Goal: Task Accomplishment & Management: Use online tool/utility

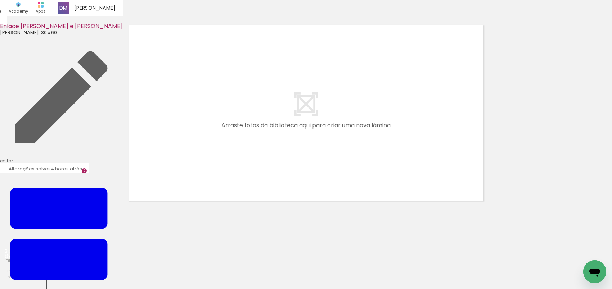
scroll to position [9, 0]
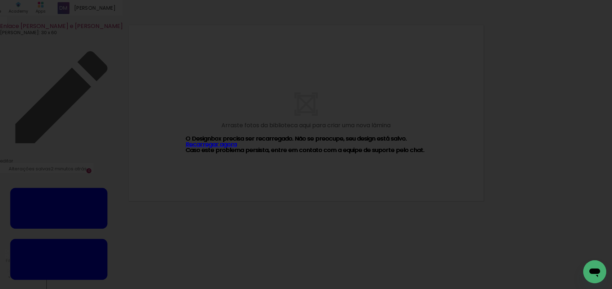
click at [212, 144] on link "Recarregar agora" at bounding box center [211, 144] width 51 height 8
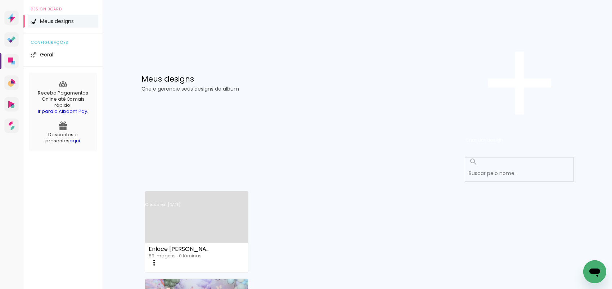
click at [191, 194] on link "Criado em 12/09/25" at bounding box center [196, 214] width 103 height 41
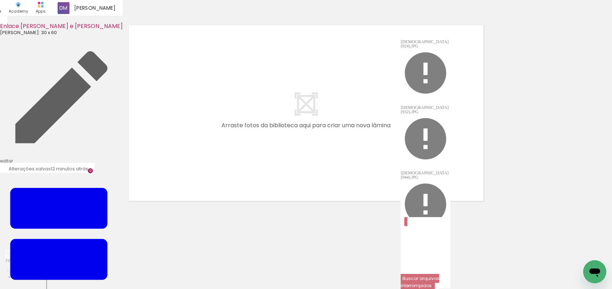
click at [0, 0] on slot "Buscar arquivos interrompidos" at bounding box center [0, 0] width 0 height 0
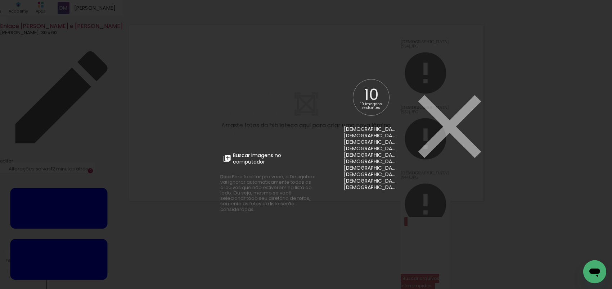
click at [261, 154] on span "Buscar imagens no computador" at bounding box center [273, 158] width 80 height 13
click at [0, 0] on input "file" at bounding box center [0, 0] width 0 height 0
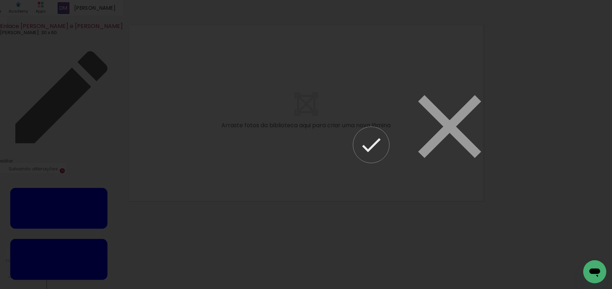
click at [361, 149] on iron-icon at bounding box center [370, 144] width 25 height 25
click at [0, 0] on slot "Continuar para o álbum" at bounding box center [0, 0] width 0 height 0
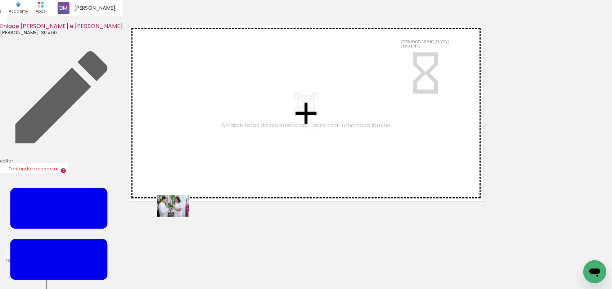
drag, startPoint x: 82, startPoint y: 264, endPoint x: 179, endPoint y: 217, distance: 107.0
click at [179, 217] on quentale-workspace at bounding box center [306, 144] width 612 height 289
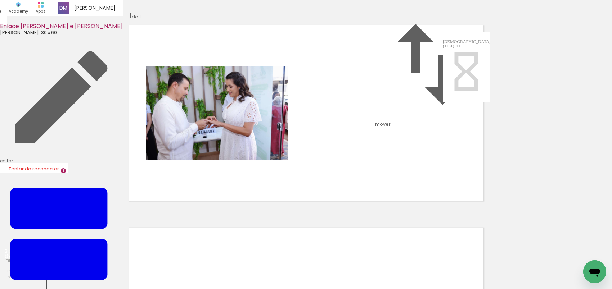
scroll to position [9, 0]
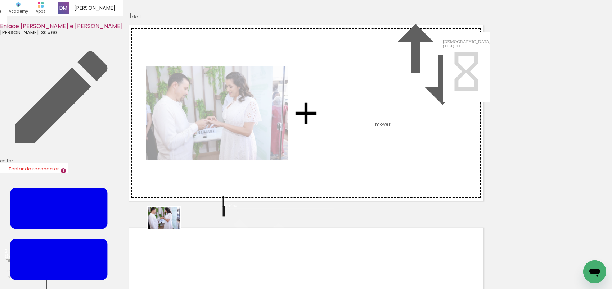
drag, startPoint x: 117, startPoint y: 267, endPoint x: 169, endPoint y: 229, distance: 65.1
click at [169, 229] on quentale-workspace at bounding box center [306, 144] width 612 height 289
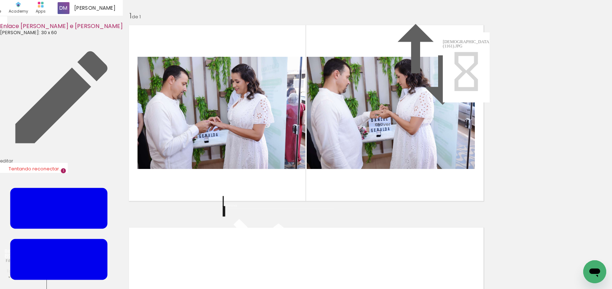
scroll to position [147, 0]
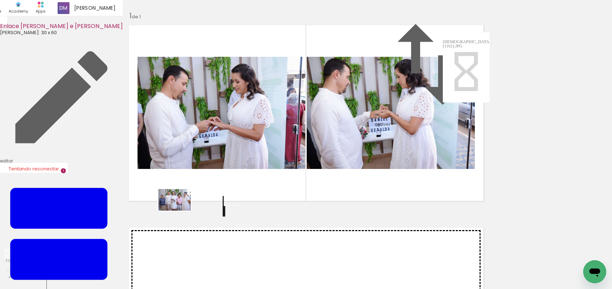
drag, startPoint x: 154, startPoint y: 264, endPoint x: 180, endPoint y: 211, distance: 59.2
click at [180, 211] on quentale-workspace at bounding box center [306, 144] width 612 height 289
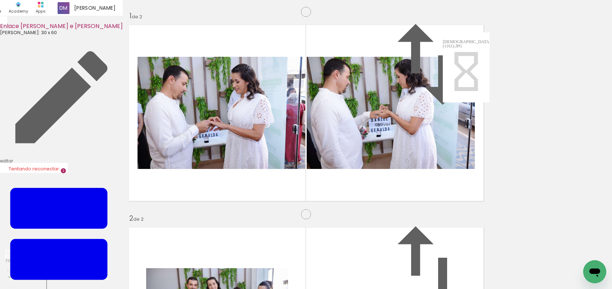
scroll to position [212, 0]
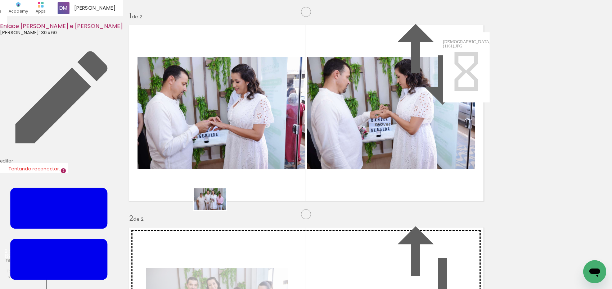
drag, startPoint x: 195, startPoint y: 264, endPoint x: 215, endPoint y: 210, distance: 57.4
click at [215, 210] on quentale-workspace at bounding box center [306, 144] width 612 height 289
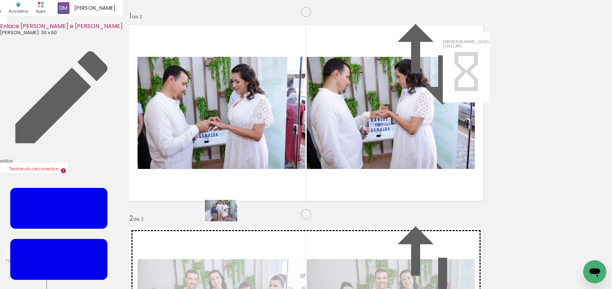
drag, startPoint x: 240, startPoint y: 266, endPoint x: 226, endPoint y: 222, distance: 45.9
click at [226, 222] on quentale-workspace at bounding box center [306, 144] width 612 height 289
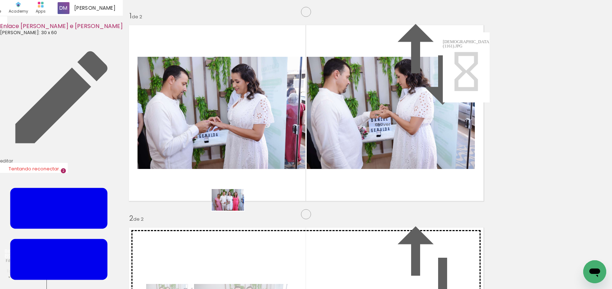
drag, startPoint x: 270, startPoint y: 259, endPoint x: 233, endPoint y: 211, distance: 60.4
click at [233, 211] on quentale-workspace at bounding box center [306, 144] width 612 height 289
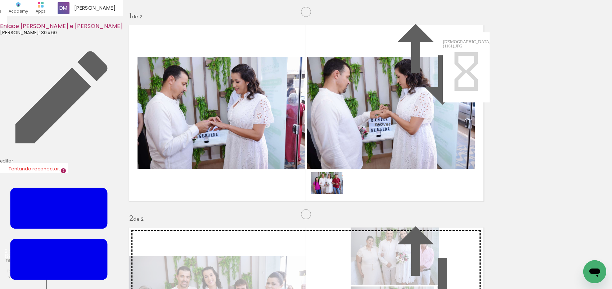
drag, startPoint x: 320, startPoint y: 270, endPoint x: 332, endPoint y: 194, distance: 77.3
click at [332, 194] on quentale-workspace at bounding box center [306, 144] width 612 height 289
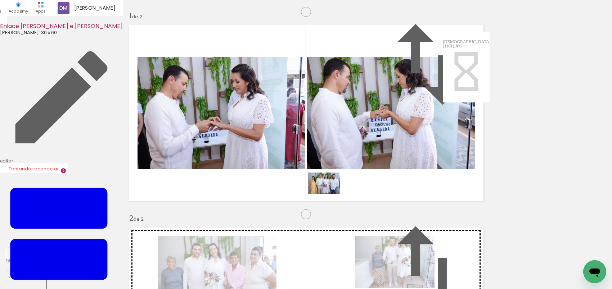
drag, startPoint x: 363, startPoint y: 271, endPoint x: 329, endPoint y: 194, distance: 84.1
click at [329, 194] on quentale-workspace at bounding box center [306, 144] width 612 height 289
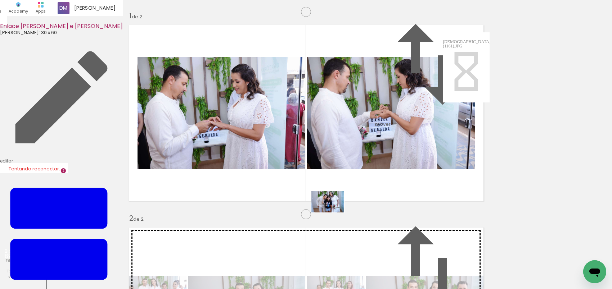
drag, startPoint x: 399, startPoint y: 268, endPoint x: 333, endPoint y: 213, distance: 86.9
click at [333, 213] on quentale-workspace at bounding box center [306, 144] width 612 height 289
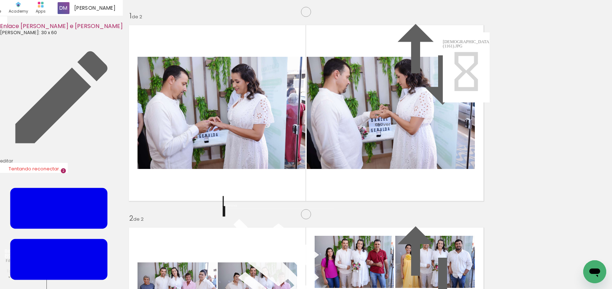
scroll to position [0, 0]
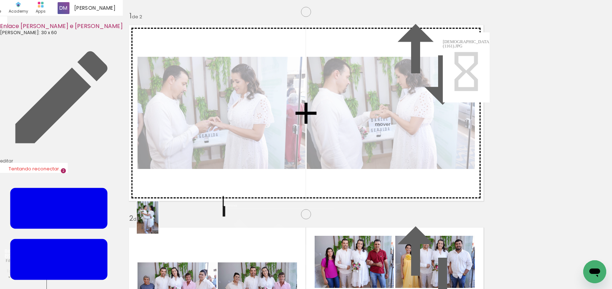
drag, startPoint x: 138, startPoint y: 261, endPoint x: 158, endPoint y: 223, distance: 42.8
click at [158, 223] on quentale-workspace at bounding box center [306, 144] width 612 height 289
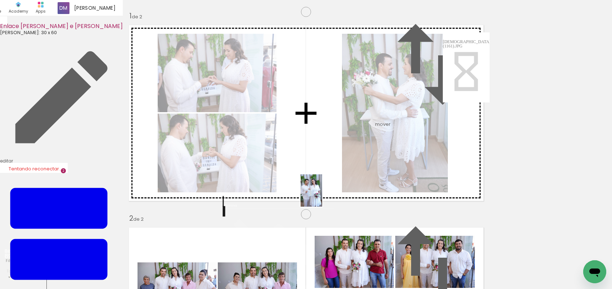
drag, startPoint x: 173, startPoint y: 266, endPoint x: 322, endPoint y: 196, distance: 164.7
click at [322, 196] on quentale-workspace at bounding box center [306, 144] width 612 height 289
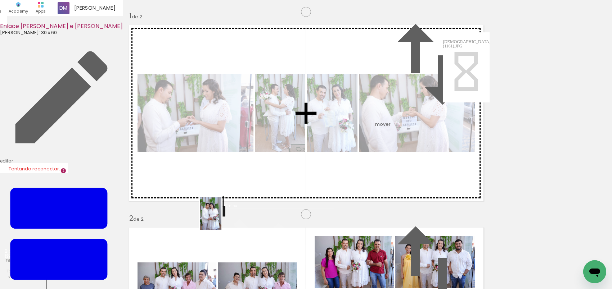
drag, startPoint x: 216, startPoint y: 265, endPoint x: 221, endPoint y: 219, distance: 45.7
click at [221, 219] on quentale-workspace at bounding box center [306, 144] width 612 height 289
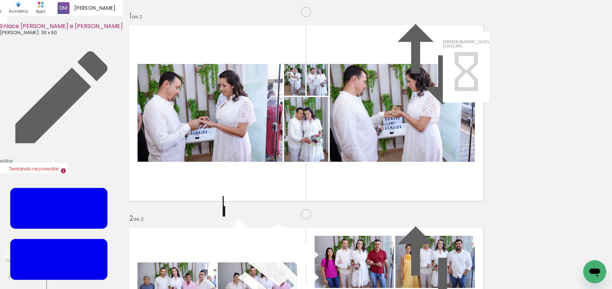
scroll to position [46, 0]
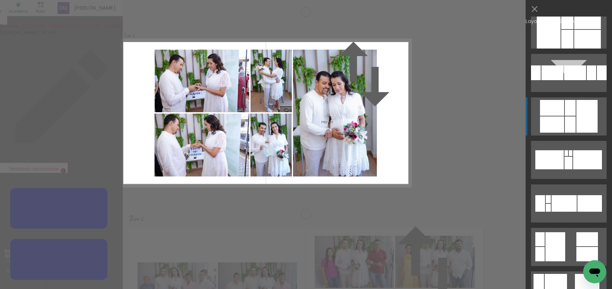
scroll to position [92, 0]
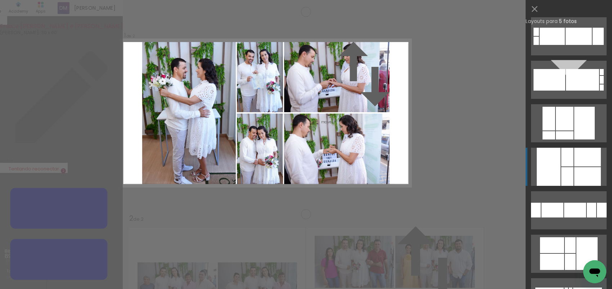
click at [563, 157] on div at bounding box center [567, 157] width 12 height 19
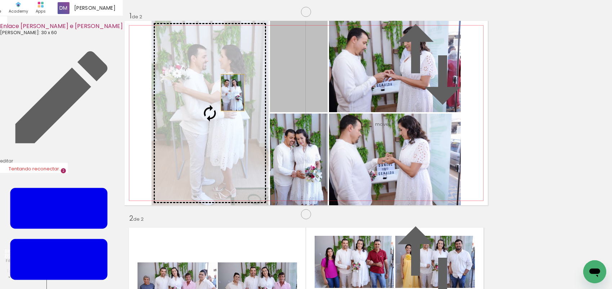
drag, startPoint x: 295, startPoint y: 107, endPoint x: 229, endPoint y: 120, distance: 67.8
click at [0, 0] on slot at bounding box center [0, 0] width 0 height 0
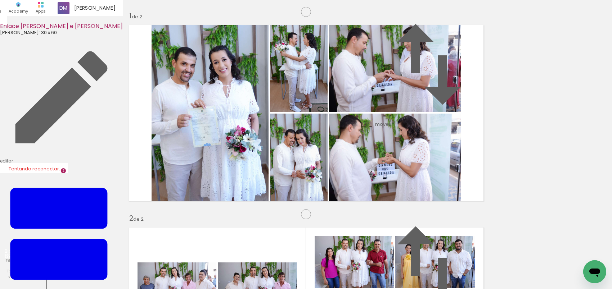
scroll to position [239, 0]
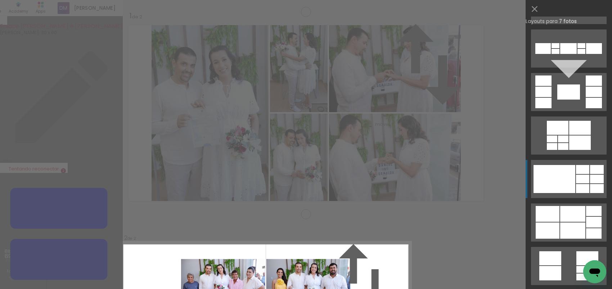
scroll to position [275, 0]
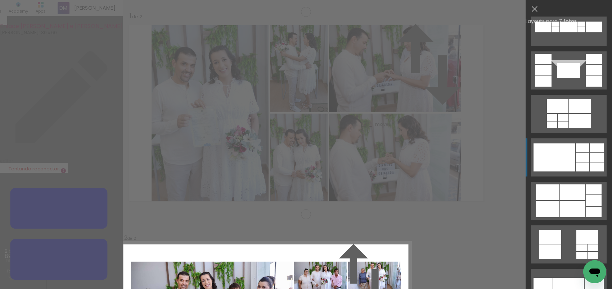
click at [576, 147] on div at bounding box center [582, 148] width 13 height 9
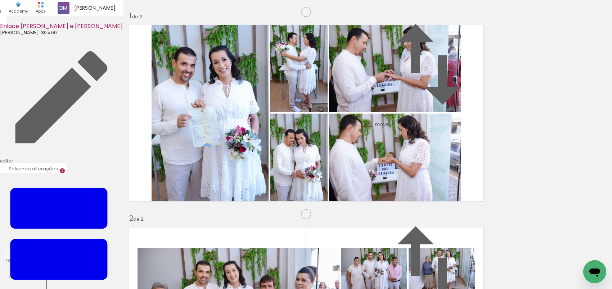
scroll to position [395, 0]
drag, startPoint x: 252, startPoint y: 268, endPoint x: 240, endPoint y: 211, distance: 58.9
click at [240, 211] on quentale-workspace at bounding box center [306, 144] width 612 height 289
drag, startPoint x: 295, startPoint y: 270, endPoint x: 344, endPoint y: 189, distance: 94.8
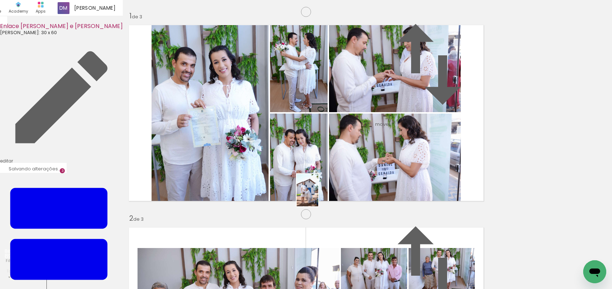
click at [333, 191] on quentale-workspace at bounding box center [306, 144] width 612 height 289
drag, startPoint x: 337, startPoint y: 265, endPoint x: 297, endPoint y: 220, distance: 60.2
click at [297, 220] on quentale-workspace at bounding box center [306, 144] width 612 height 289
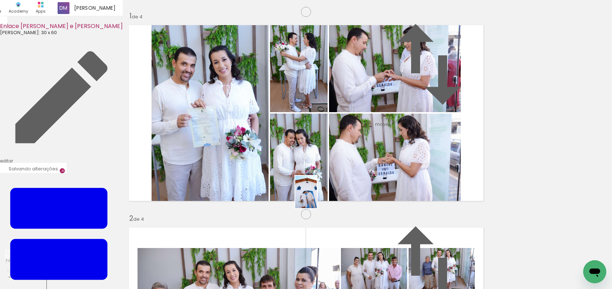
drag, startPoint x: 376, startPoint y: 266, endPoint x: 317, endPoint y: 198, distance: 90.1
click at [317, 198] on quentale-workspace at bounding box center [306, 144] width 612 height 289
drag, startPoint x: 417, startPoint y: 271, endPoint x: 387, endPoint y: 189, distance: 87.9
click at [387, 189] on quentale-workspace at bounding box center [306, 144] width 612 height 289
drag, startPoint x: 491, startPoint y: 268, endPoint x: 375, endPoint y: 201, distance: 134.2
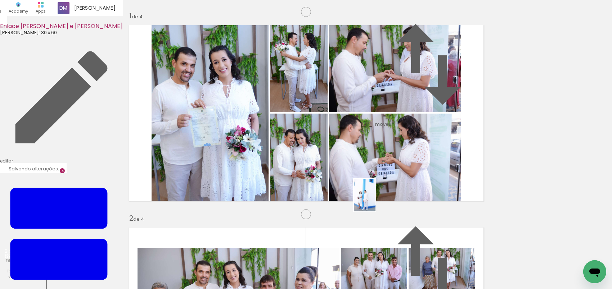
click at [375, 201] on quentale-workspace at bounding box center [306, 144] width 612 height 289
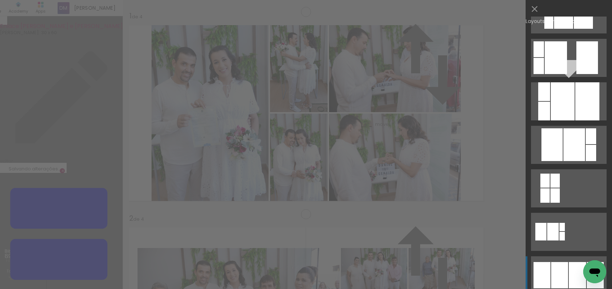
scroll to position [367, 0]
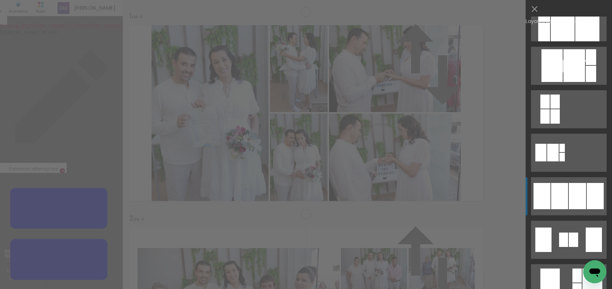
click at [564, 186] on quentale-layouter at bounding box center [569, 196] width 76 height 38
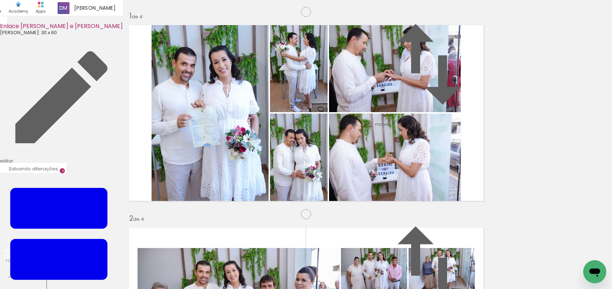
scroll to position [434, 0]
drag, startPoint x: 456, startPoint y: 266, endPoint x: 328, endPoint y: 185, distance: 151.7
click at [328, 185] on quentale-workspace at bounding box center [306, 144] width 612 height 289
drag, startPoint x: 539, startPoint y: 268, endPoint x: 317, endPoint y: 178, distance: 240.1
click at [317, 178] on quentale-workspace at bounding box center [306, 144] width 612 height 289
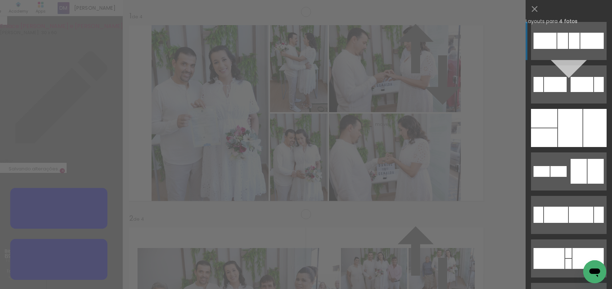
scroll to position [414, 0]
click at [568, 137] on div at bounding box center [570, 128] width 24 height 38
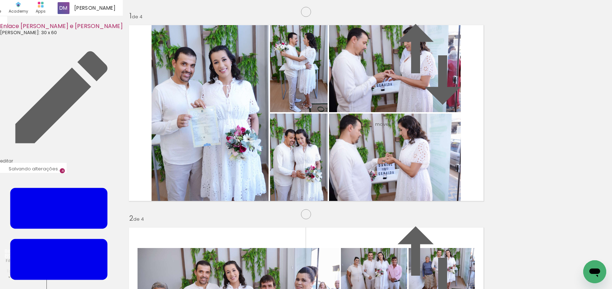
drag, startPoint x: 321, startPoint y: 132, endPoint x: 402, endPoint y: 143, distance: 81.6
click at [0, 0] on slot at bounding box center [0, 0] width 0 height 0
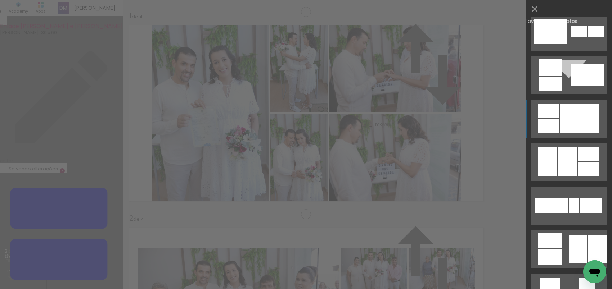
scroll to position [546, 0]
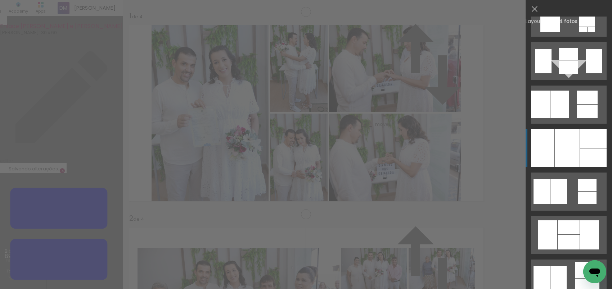
click at [564, 135] on div at bounding box center [567, 148] width 24 height 38
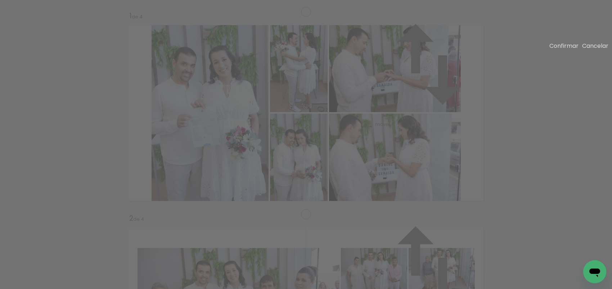
drag, startPoint x: 334, startPoint y: 150, endPoint x: 462, endPoint y: 156, distance: 128.2
drag, startPoint x: 361, startPoint y: 135, endPoint x: 245, endPoint y: 135, distance: 116.6
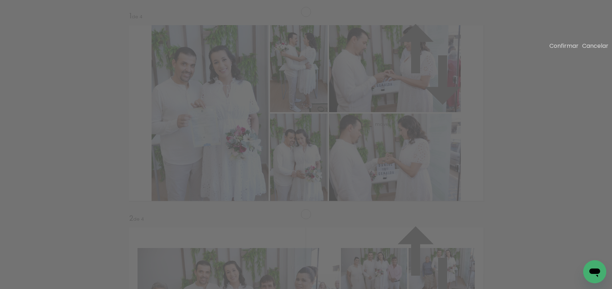
click at [0, 0] on slot "Confirmar" at bounding box center [0, 0] width 0 height 0
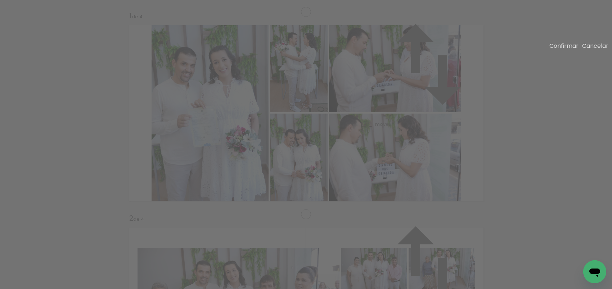
drag, startPoint x: 455, startPoint y: 151, endPoint x: 461, endPoint y: 151, distance: 6.1
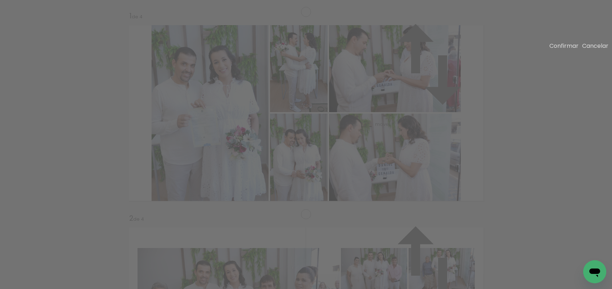
click at [0, 0] on slot "Confirmar" at bounding box center [0, 0] width 0 height 0
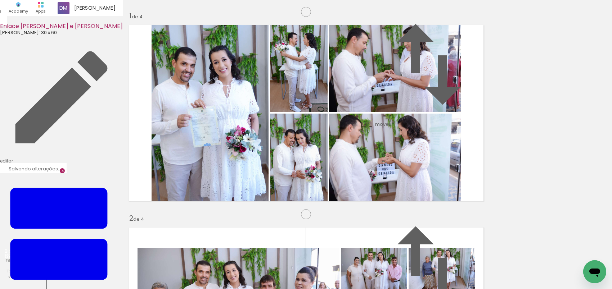
scroll to position [0, 731]
drag, startPoint x: 156, startPoint y: 264, endPoint x: 189, endPoint y: 198, distance: 73.9
click at [189, 198] on quentale-workspace at bounding box center [306, 144] width 612 height 289
drag, startPoint x: 192, startPoint y: 267, endPoint x: 347, endPoint y: 194, distance: 171.6
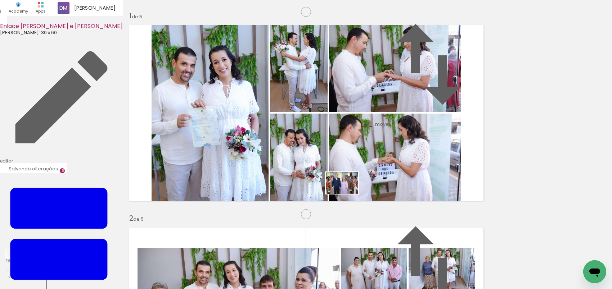
click at [347, 194] on quentale-workspace at bounding box center [306, 144] width 612 height 289
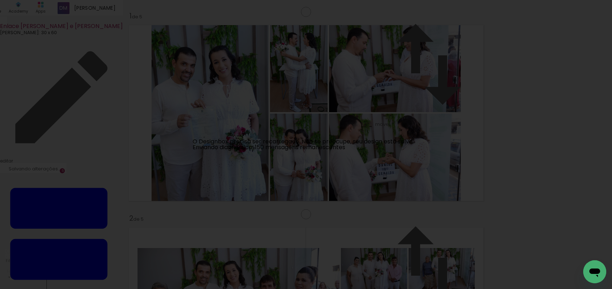
drag, startPoint x: 235, startPoint y: 270, endPoint x: 223, endPoint y: 221, distance: 50.6
click at [223, 221] on iron-overlay-backdrop at bounding box center [306, 144] width 612 height 289
click at [204, 142] on link "Recarregar agora" at bounding box center [211, 144] width 51 height 8
click at [229, 143] on link "Recarregar agora" at bounding box center [211, 144] width 51 height 8
click at [200, 145] on link "Recarregar agora" at bounding box center [211, 144] width 51 height 8
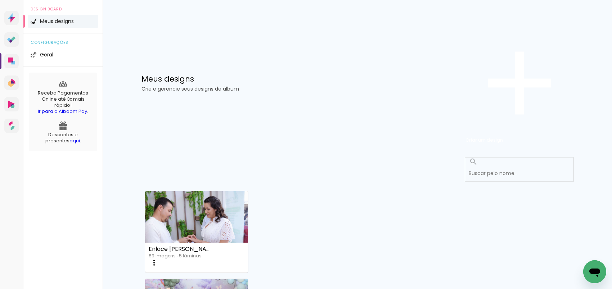
scroll to position [321, 0]
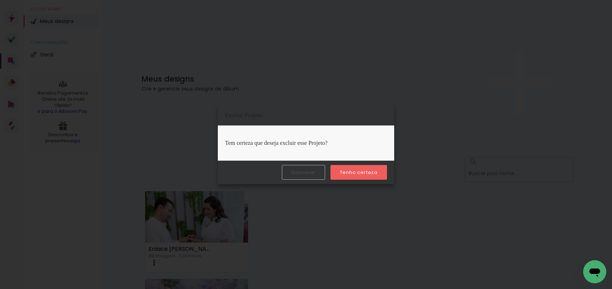
click at [354, 168] on paper-button "Tenho certeza" at bounding box center [358, 172] width 57 height 15
click at [0, 0] on slot "Tenho certeza" at bounding box center [0, 0] width 0 height 0
click at [106, 215] on iron-overlay-backdrop at bounding box center [306, 144] width 612 height 289
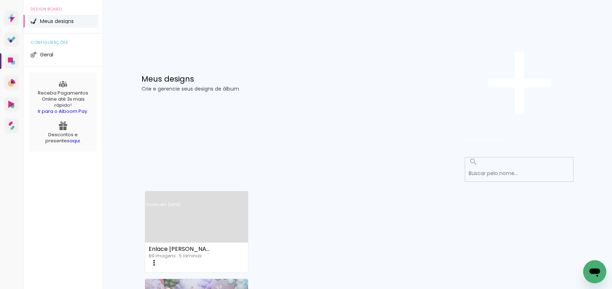
scroll to position [0, 0]
click at [179, 194] on link "Criado em [DATE]" at bounding box center [196, 214] width 103 height 41
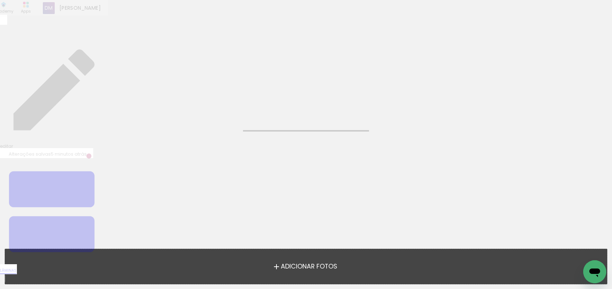
click at [293, 268] on span "Adicionar Fotos" at bounding box center [309, 267] width 57 height 6
click at [0, 0] on input "file" at bounding box center [0, 0] width 0 height 0
